Goal: Obtain resource: Download file/media

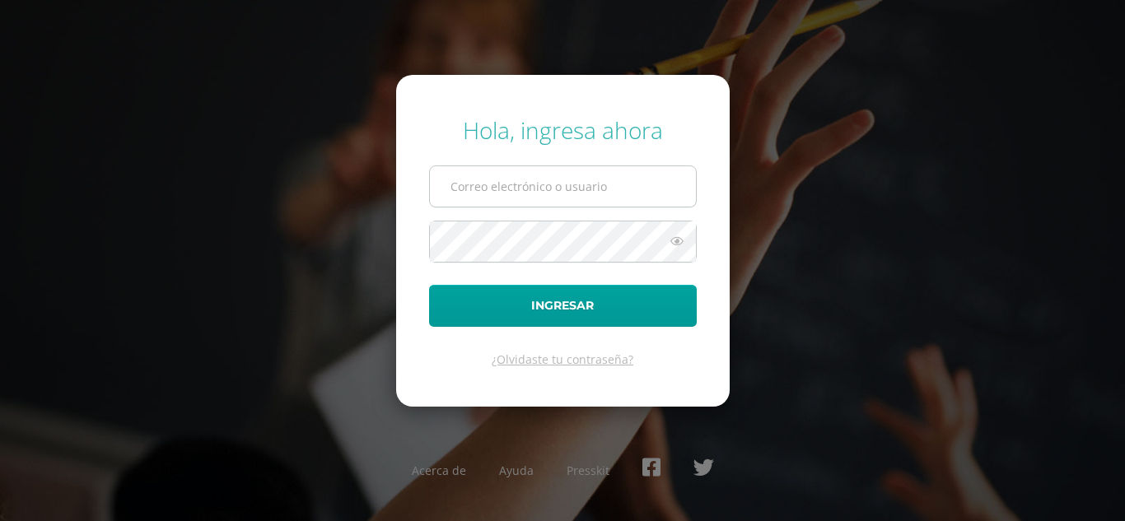
click at [570, 176] on input "text" at bounding box center [563, 186] width 266 height 40
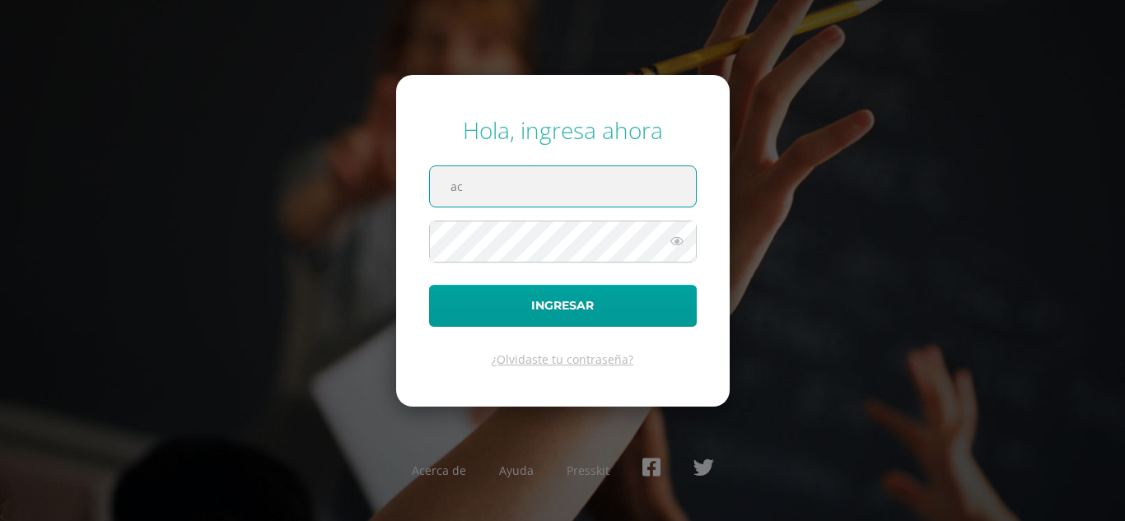
drag, startPoint x: 475, startPoint y: 184, endPoint x: 366, endPoint y: 182, distance: 109.6
click at [366, 182] on div "Hola, ingresa ahora ac Ingresar ¿Olvidaste tu contraseña? Acerca de Ayuda Press…" at bounding box center [562, 260] width 1062 height 318
paste input "cramirez14@colegioselshaddai.edu.gt"
type input "cramirez14@colegioselshaddai.edu.gt"
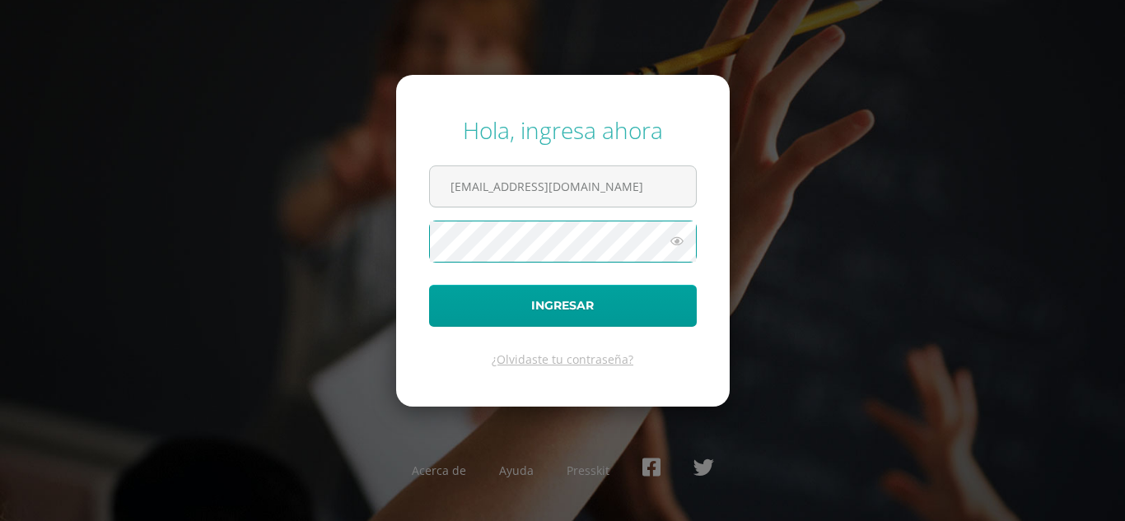
click at [429, 285] on button "Ingresar" at bounding box center [563, 306] width 268 height 42
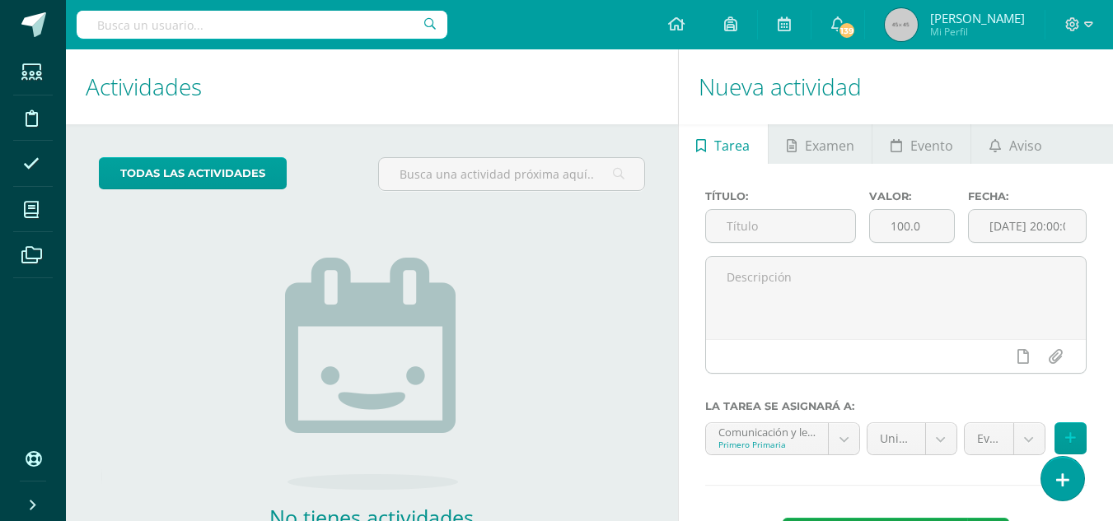
scroll to position [112, 0]
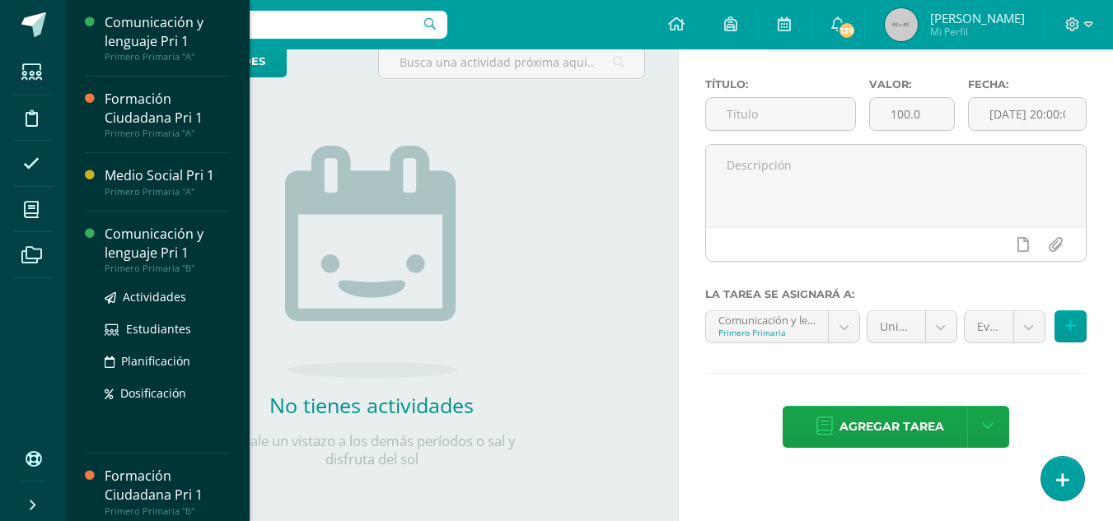
click at [115, 243] on div "Comunicación y lenguaje Pri 1" at bounding box center [167, 244] width 125 height 38
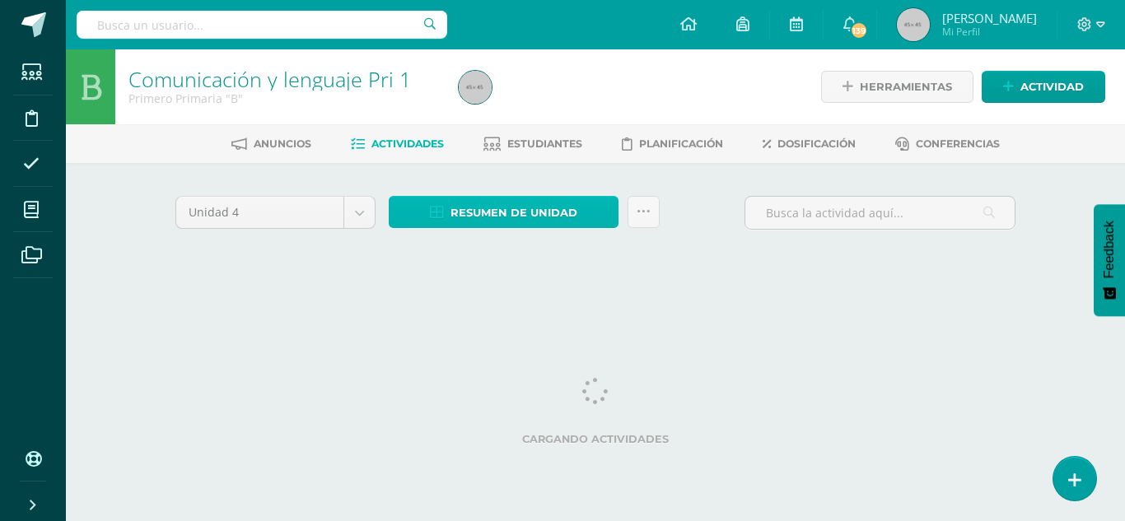
click at [493, 212] on span "Resumen de unidad" at bounding box center [514, 213] width 127 height 30
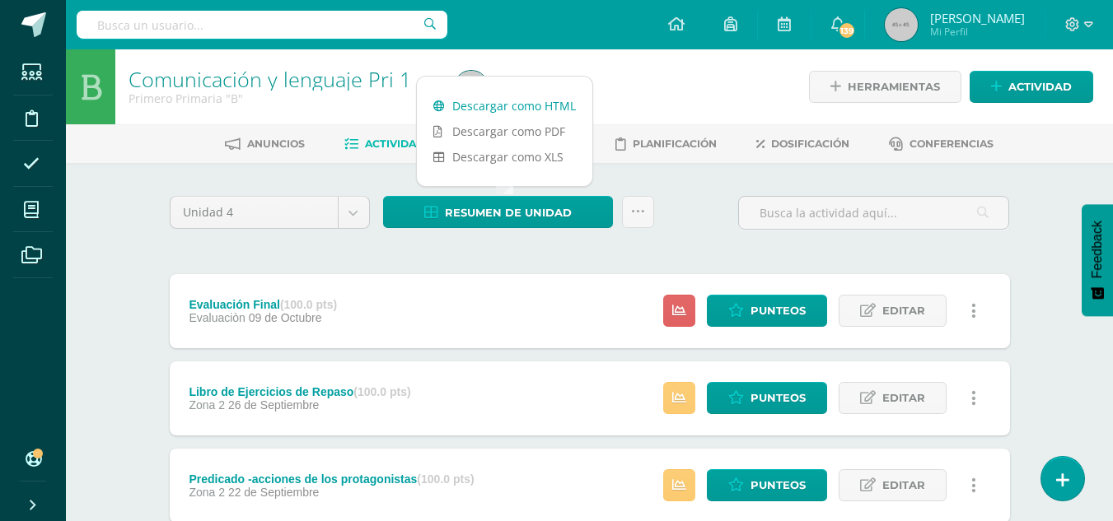
click at [523, 107] on link "Descargar como HTML" at bounding box center [504, 106] width 175 height 26
click at [553, 136] on link "Descargar como PDF" at bounding box center [504, 132] width 175 height 26
